Goal: Task Accomplishment & Management: Use online tool/utility

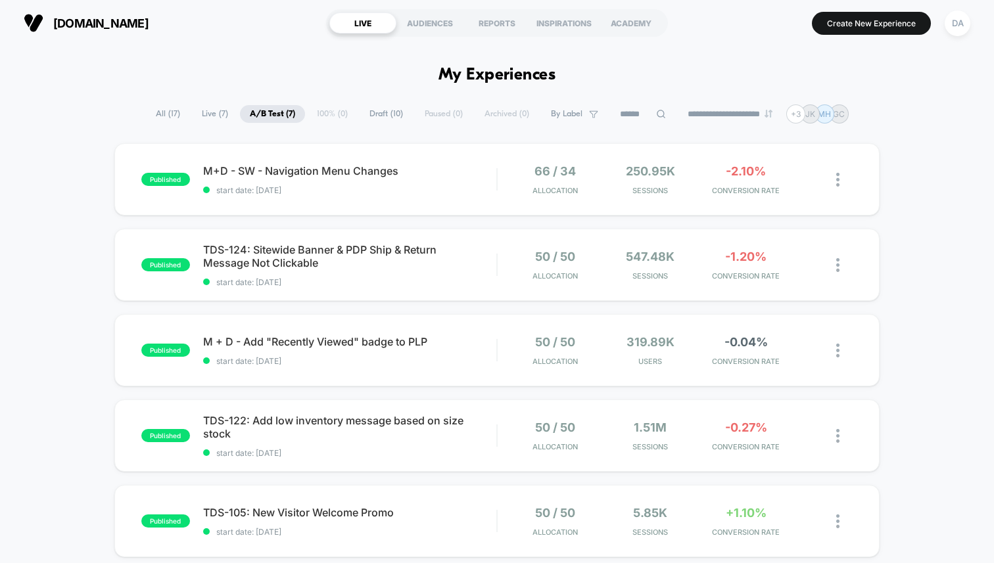
click at [210, 114] on span "Live ( 7 )" at bounding box center [215, 114] width 46 height 18
click at [283, 163] on div "published M+D - SW - Navigation Menu Changes start date: [DATE] 66 / 34 Allocat…" at bounding box center [496, 179] width 765 height 72
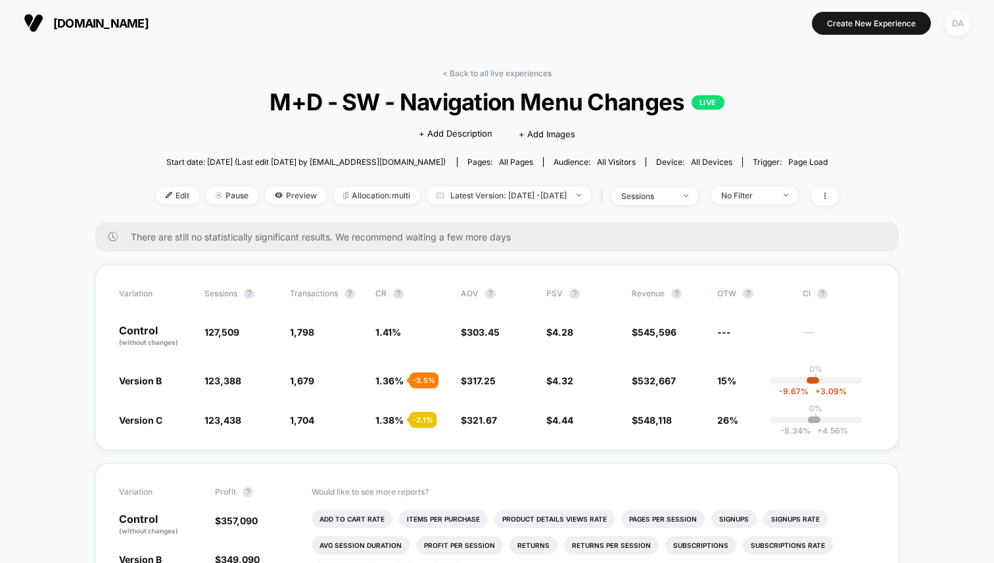
click at [962, 23] on div "DA" at bounding box center [958, 24] width 26 height 26
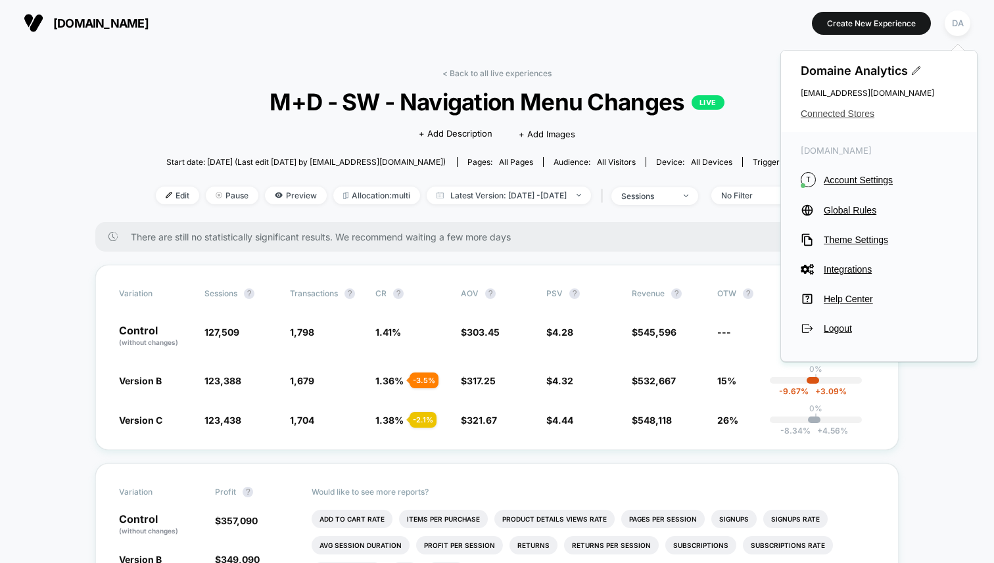
click at [843, 116] on span "Connected Stores" at bounding box center [879, 113] width 156 height 11
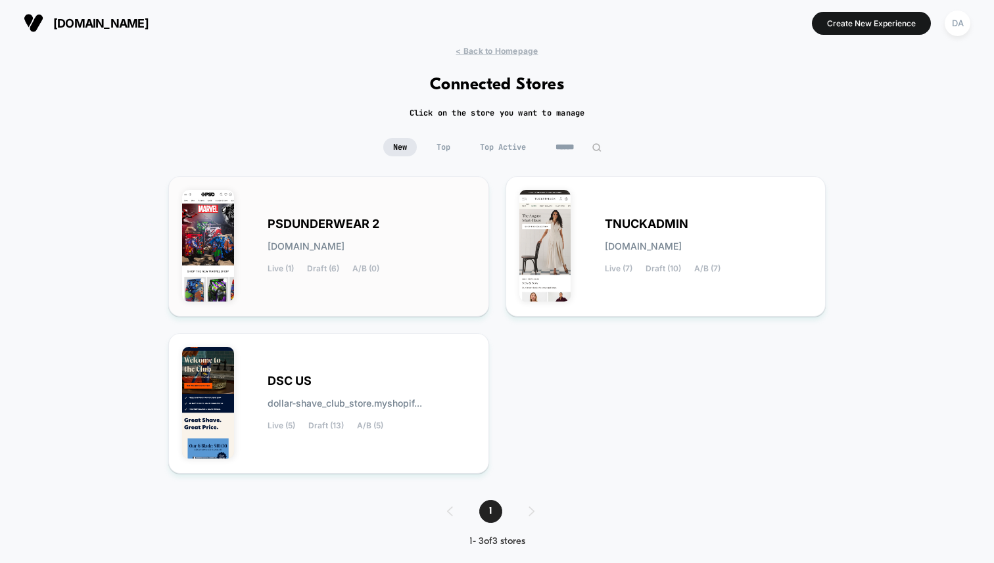
click at [323, 223] on span "PSDUNDERWEAR 2" at bounding box center [324, 224] width 112 height 9
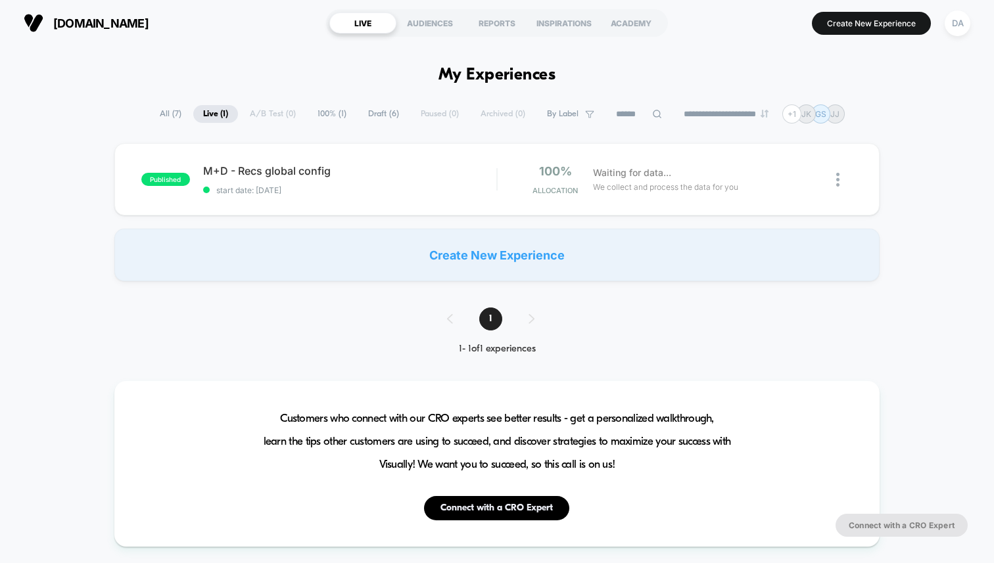
click at [364, 112] on span "Draft ( 6 )" at bounding box center [383, 114] width 51 height 18
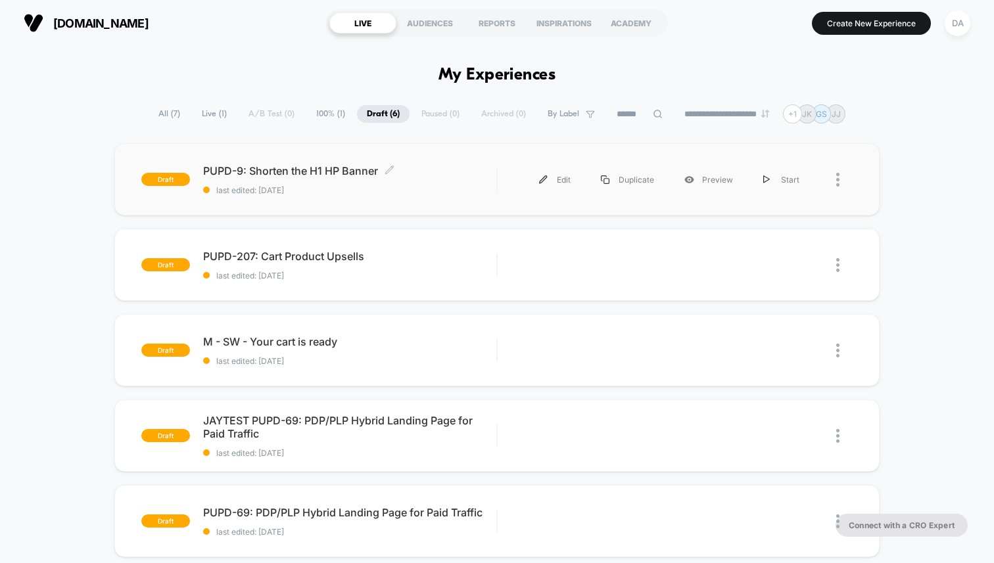
click at [362, 174] on span "PUPD-9: Shorten the H1 HP Banner Click to edit experience details" at bounding box center [349, 170] width 293 height 13
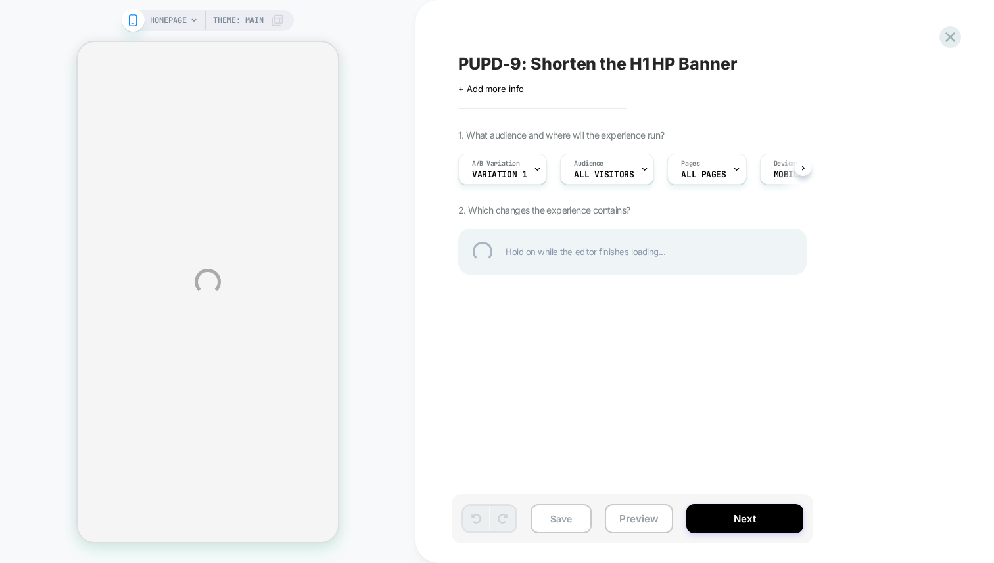
click at [736, 513] on div "HOMEPAGE Theme: MAIN PUPD-9: Shorten the H1 HP Banner Click to edit experience …" at bounding box center [497, 281] width 994 height 563
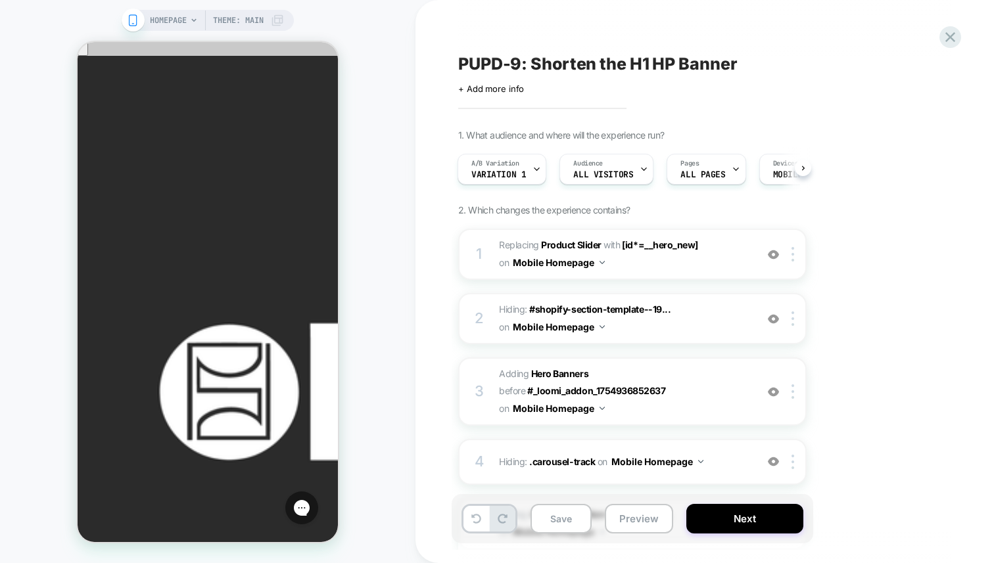
click at [736, 513] on button "Next" at bounding box center [744, 519] width 117 height 30
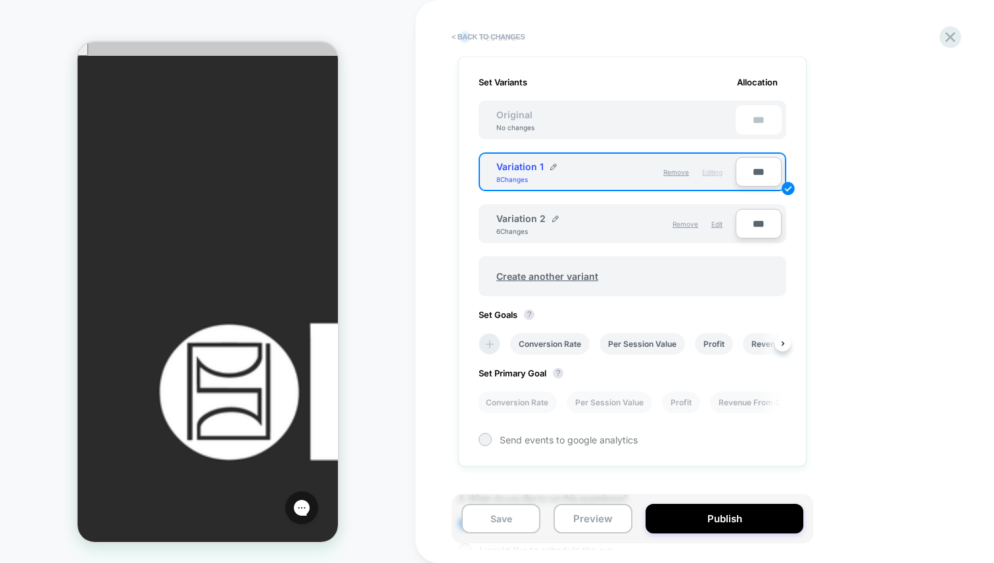
click at [489, 340] on icon at bounding box center [490, 344] width 8 height 8
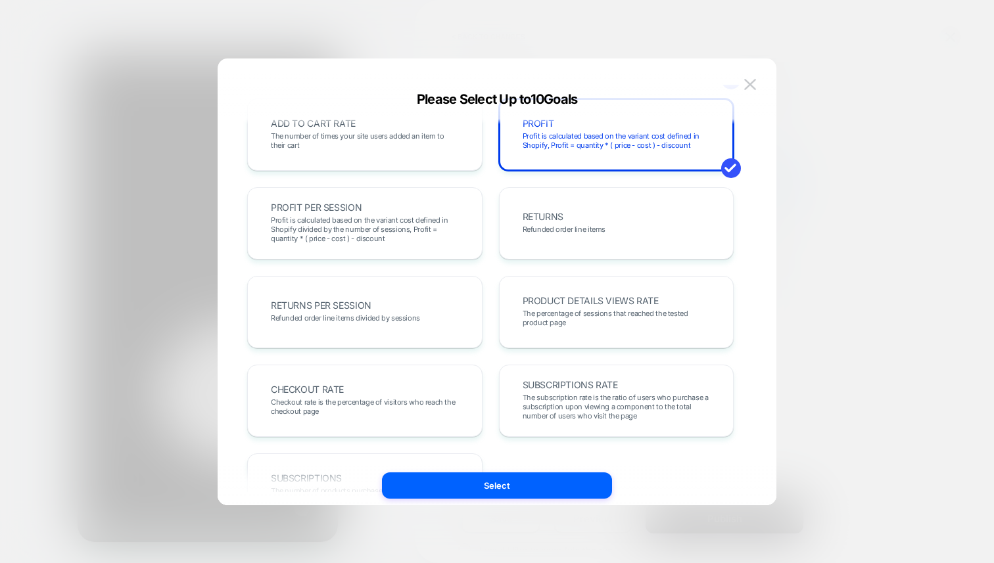
scroll to position [294, 0]
click at [559, 314] on span "The percentage of sessions that reached the tested product page" at bounding box center [617, 316] width 188 height 18
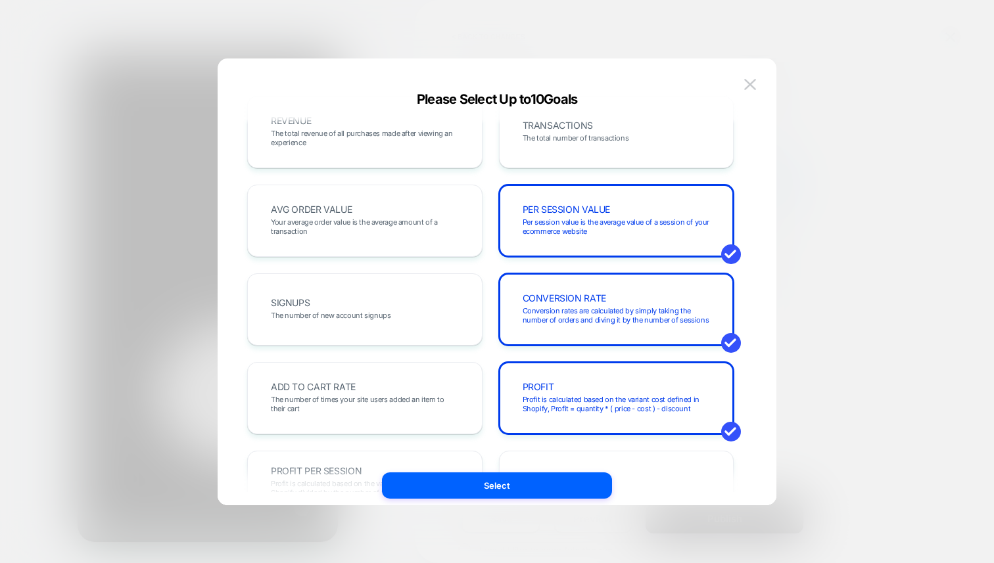
scroll to position [0, 0]
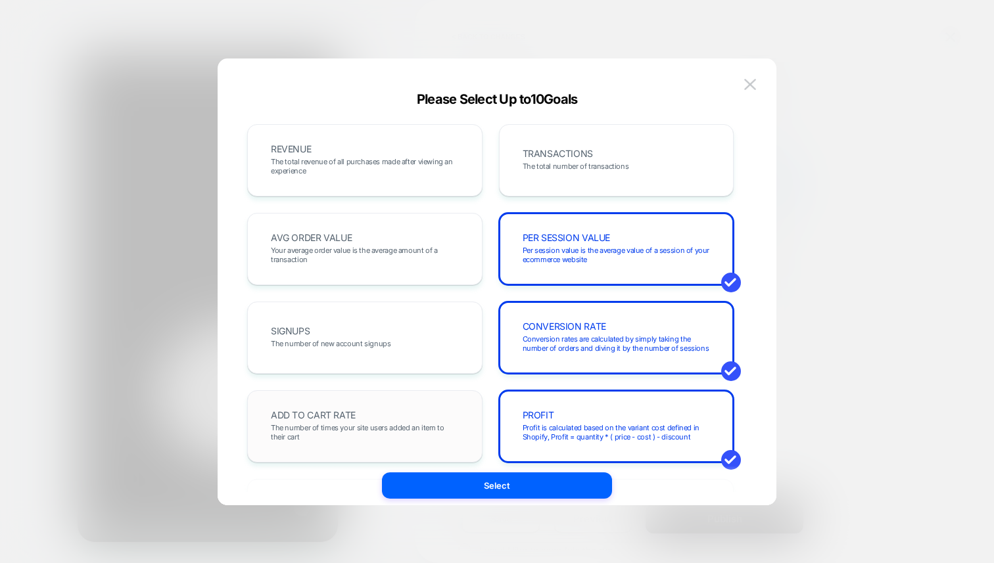
click at [428, 408] on div "ADD TO CART RATE The number of times your site users added an item to their cart" at bounding box center [365, 426] width 208 height 45
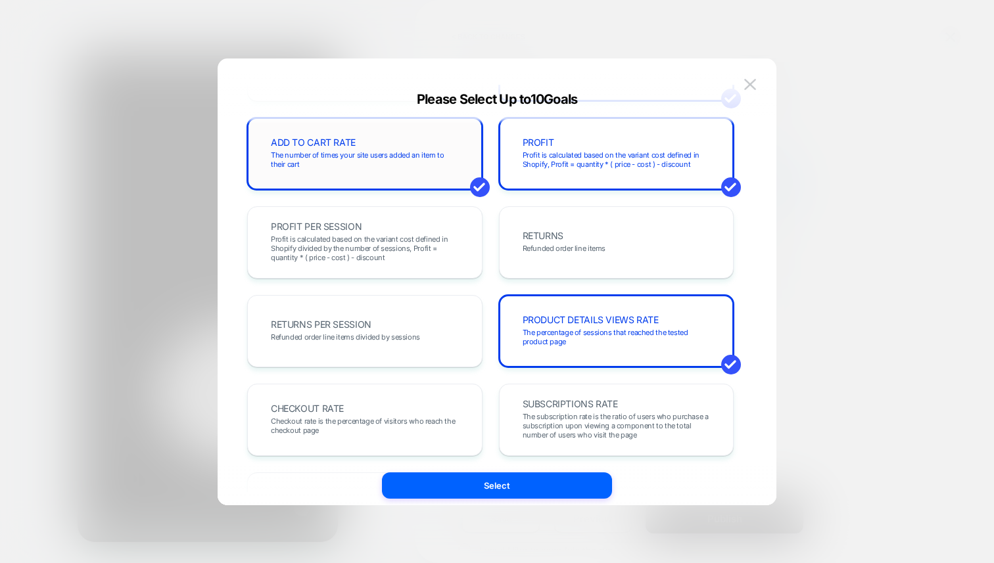
scroll to position [365, 0]
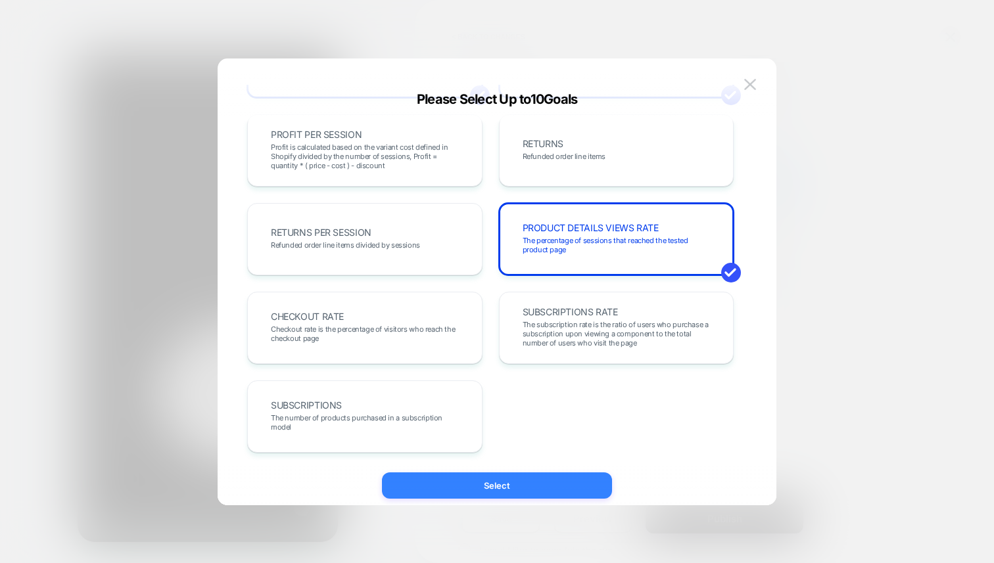
click at [471, 480] on button "Select" at bounding box center [497, 486] width 230 height 26
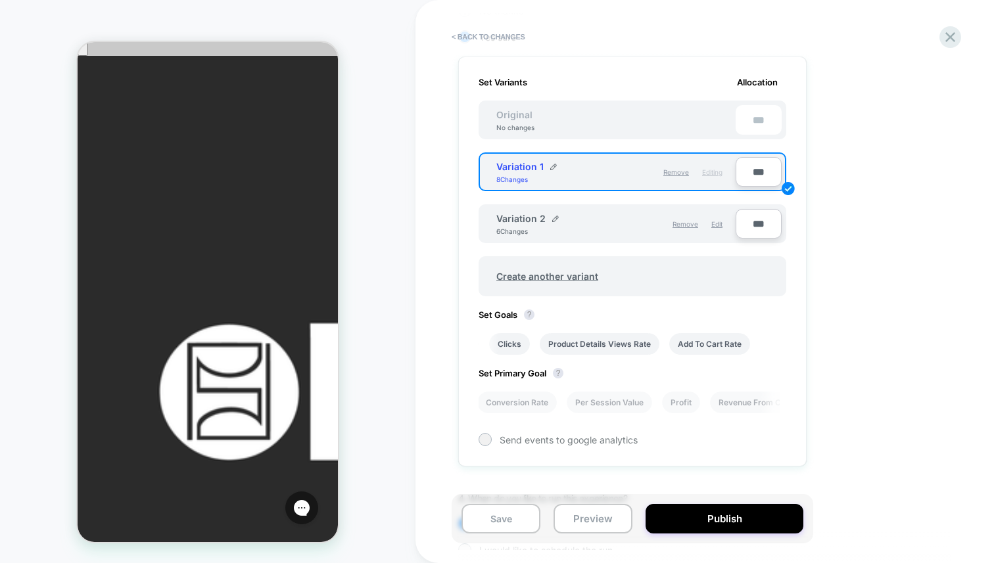
scroll to position [436, 0]
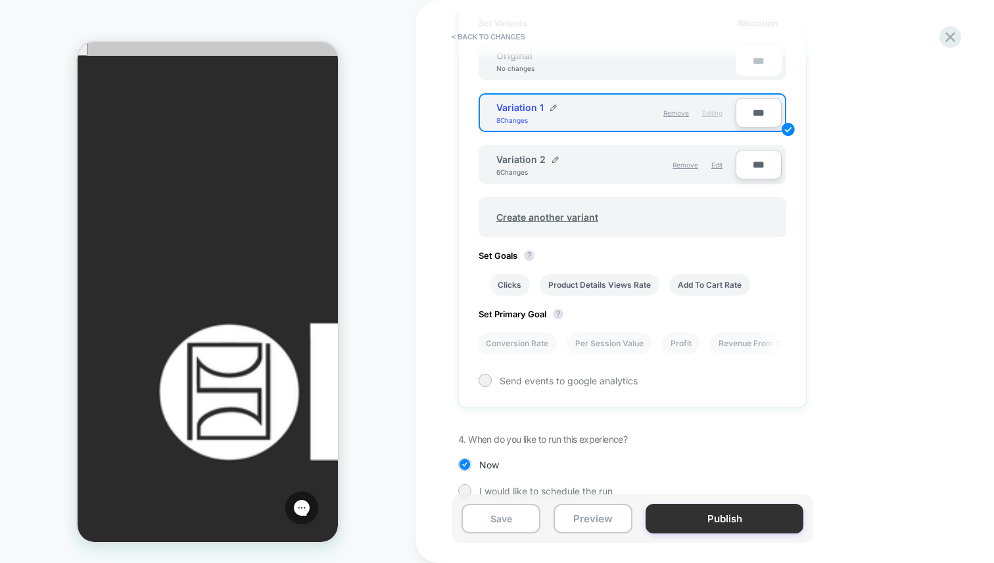
click at [694, 515] on button "Publish" at bounding box center [724, 519] width 158 height 30
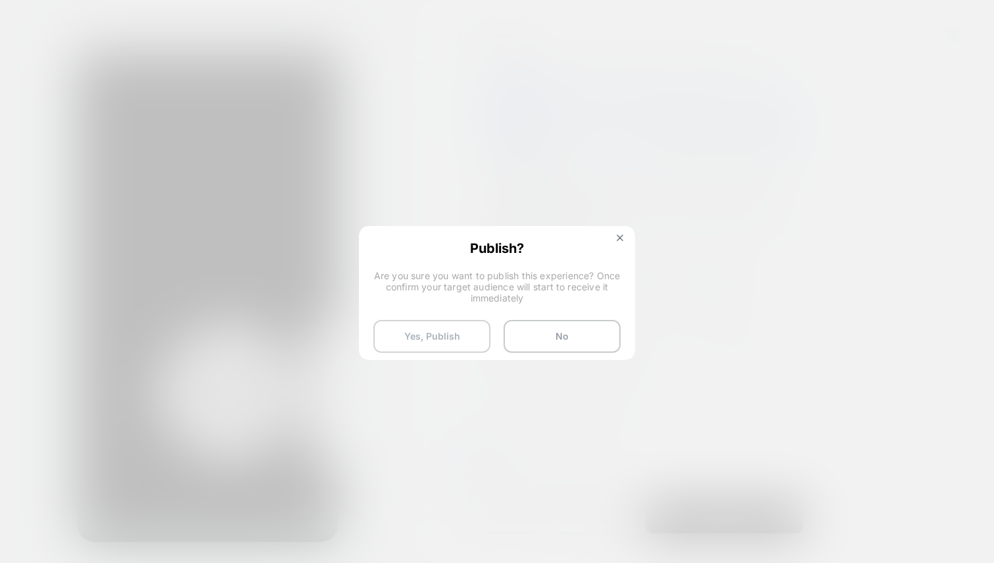
click at [455, 342] on button "Yes, Publish" at bounding box center [431, 336] width 117 height 33
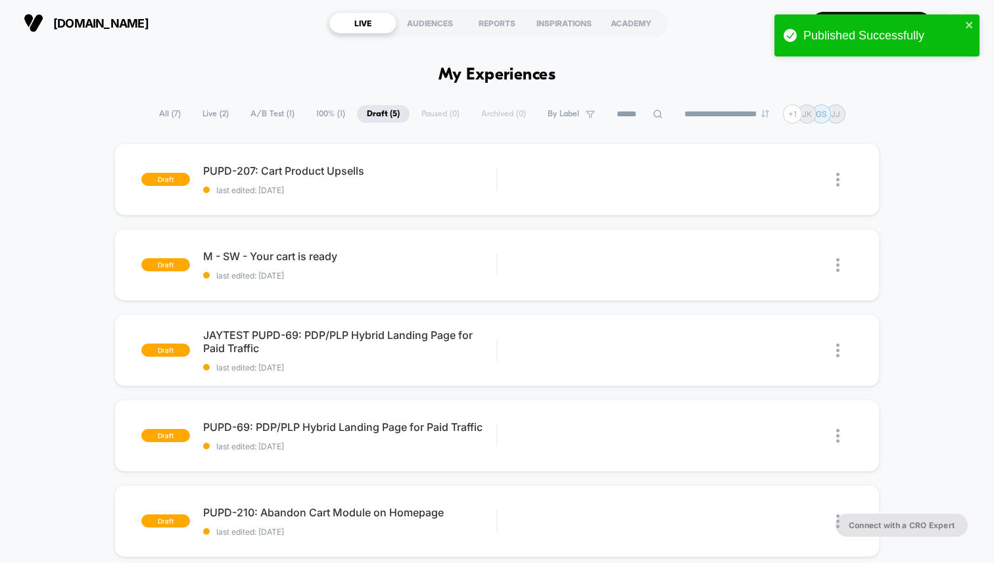
click at [214, 115] on span "Live ( 2 )" at bounding box center [216, 114] width 46 height 18
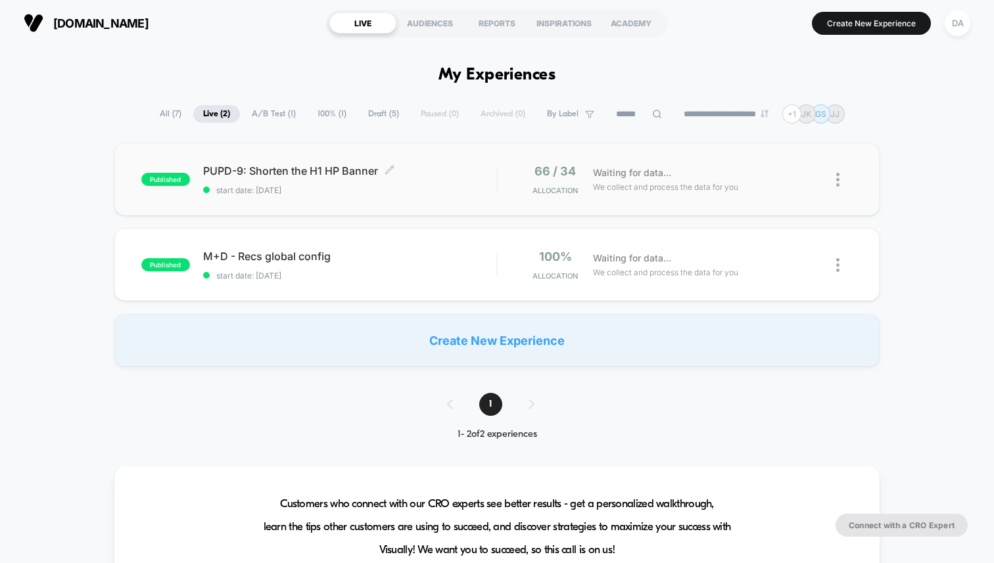
click at [327, 174] on span "PUPD-9: Shorten the H1 HP Banner Click to edit experience details" at bounding box center [349, 170] width 293 height 13
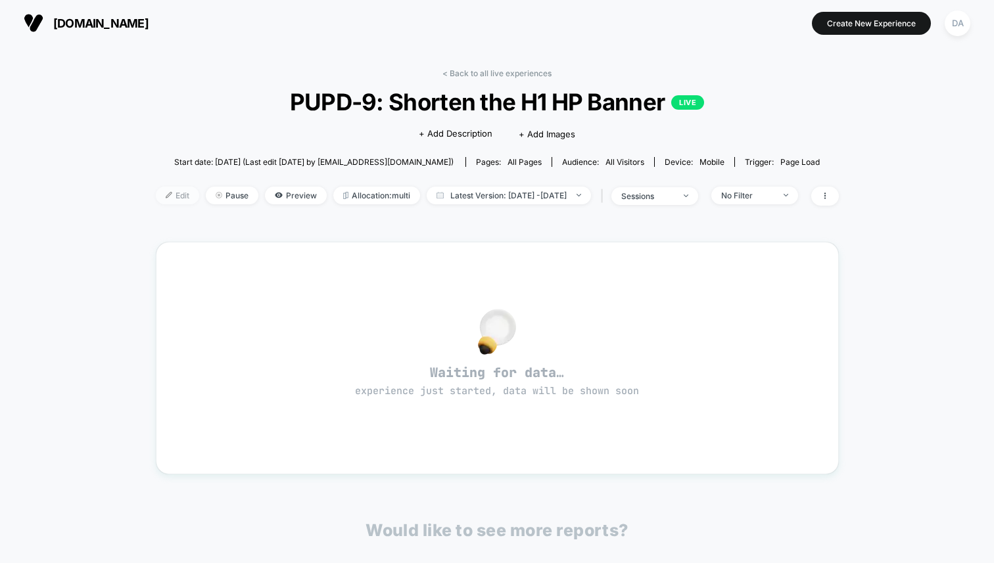
click at [156, 197] on span "Edit" at bounding box center [177, 196] width 43 height 18
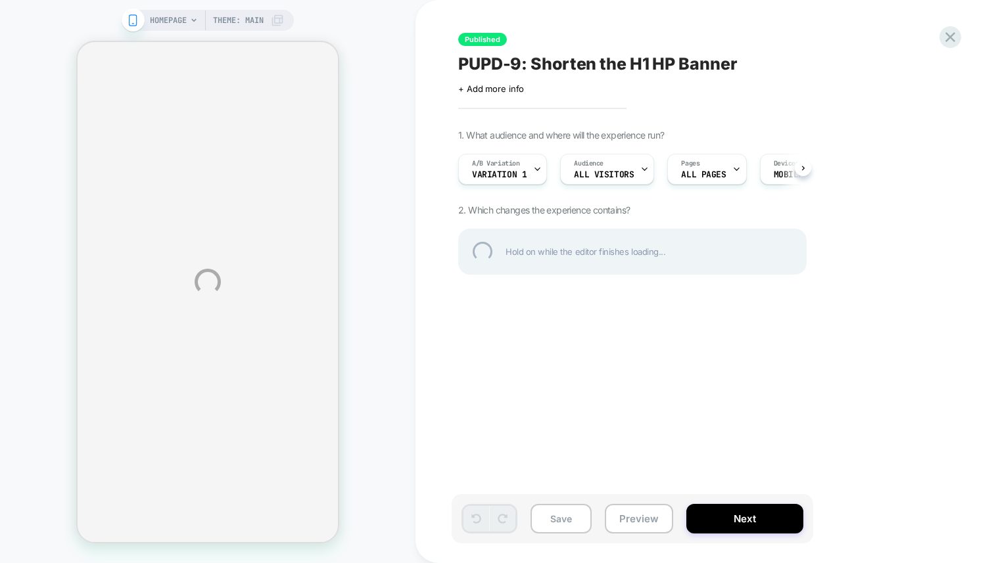
click at [519, 170] on div "HOMEPAGE Theme: MAIN Published PUPD-9: Shorten the H1 HP Banner Click to edit e…" at bounding box center [497, 281] width 994 height 563
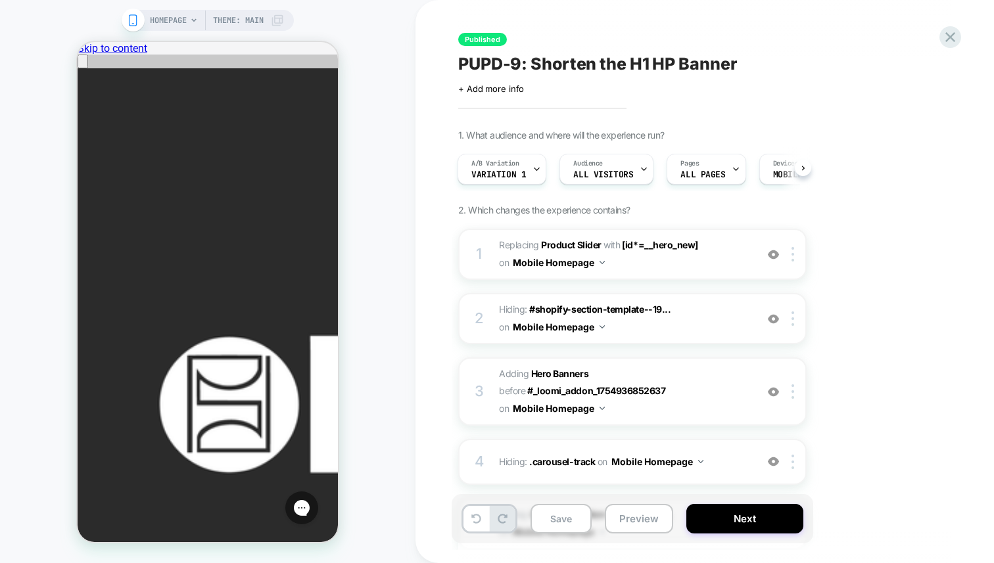
click at [532, 170] on icon at bounding box center [536, 169] width 9 height 9
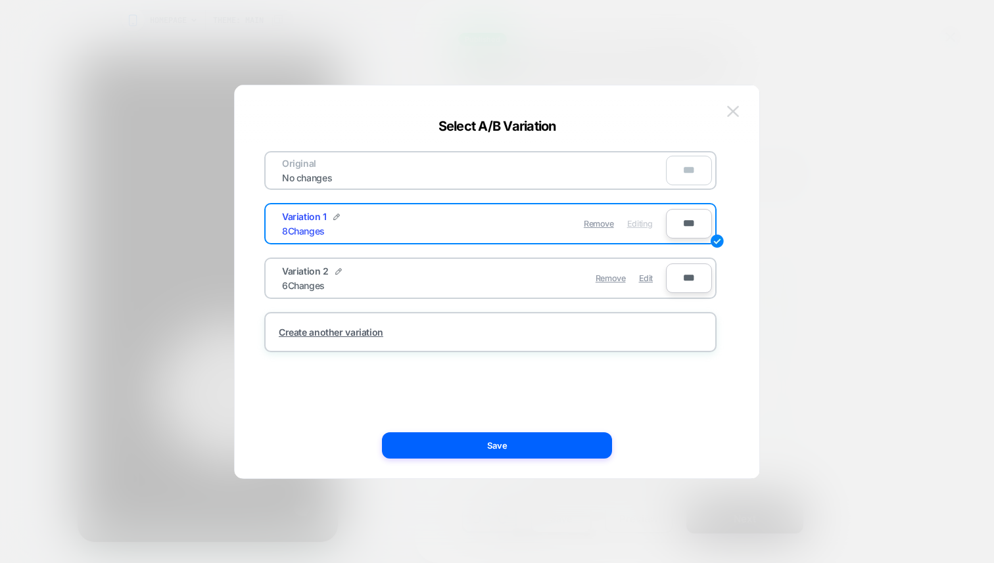
click at [734, 109] on img at bounding box center [733, 111] width 12 height 11
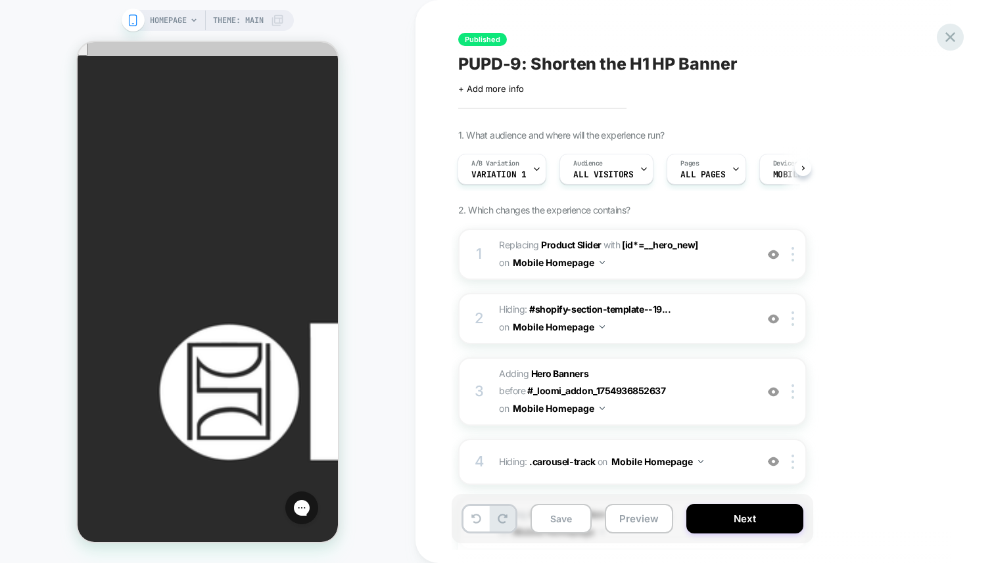
click at [951, 35] on icon at bounding box center [950, 37] width 10 height 10
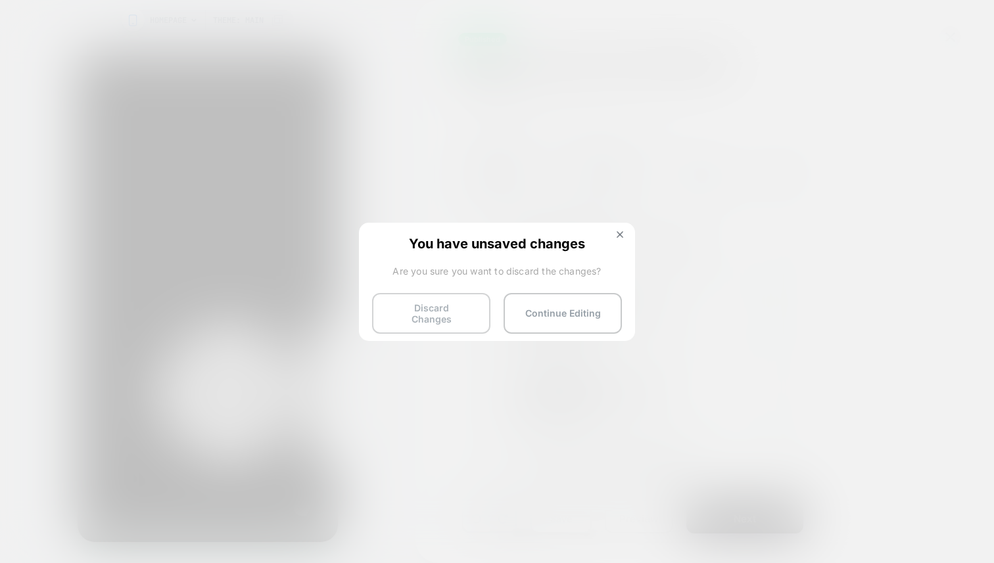
click at [406, 316] on button "Discard Changes" at bounding box center [431, 313] width 118 height 41
